Goal: Transaction & Acquisition: Obtain resource

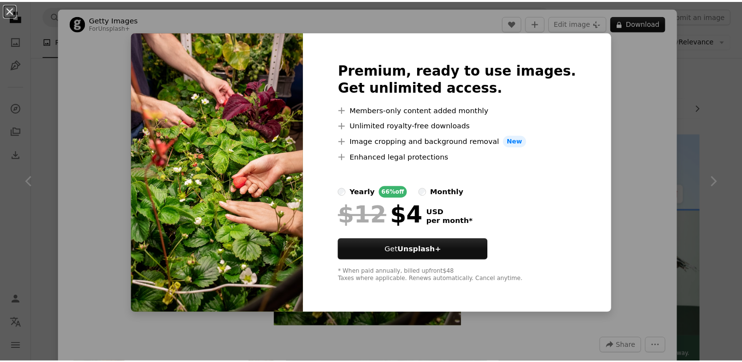
scroll to position [1415, 0]
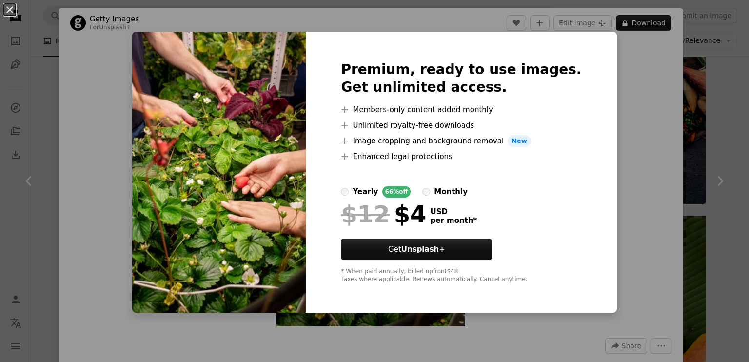
click at [620, 135] on div "An X shape Premium, ready to use images. Get unlimited access. A plus sign Memb…" at bounding box center [374, 181] width 749 height 362
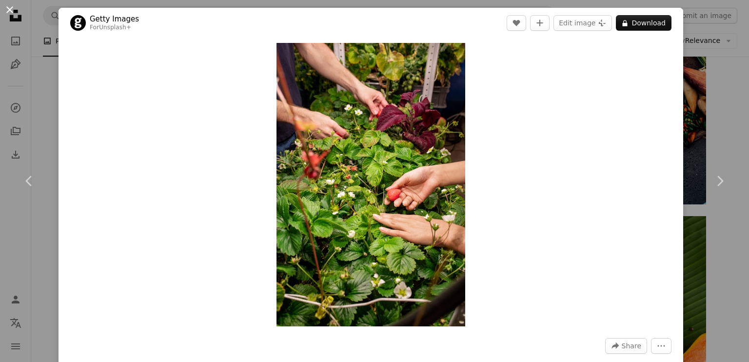
click at [10, 6] on button "An X shape" at bounding box center [10, 10] width 12 height 12
